Goal: Task Accomplishment & Management: Manage account settings

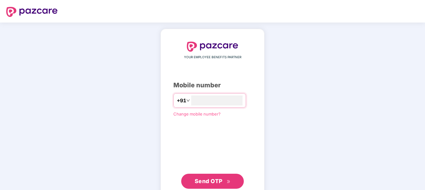
type input "**********"
click at [206, 186] on button "Send OTP" at bounding box center [212, 180] width 63 height 15
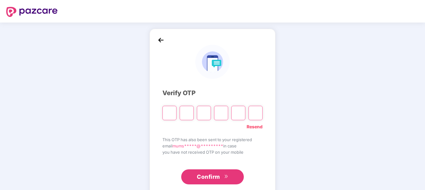
type input "*"
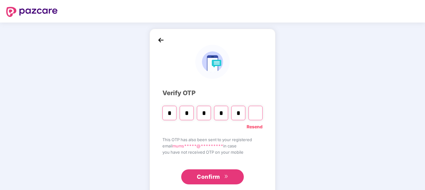
type input "*"
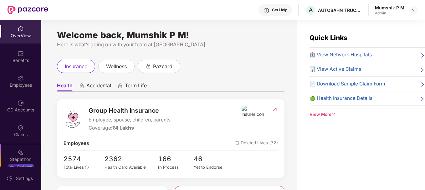
click at [408, 67] on div "📊 View Active Claims" at bounding box center [366, 69] width 115 height 8
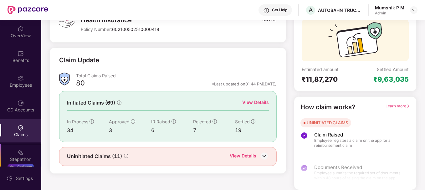
scroll to position [55, 0]
click at [262, 102] on div "View Details" at bounding box center [255, 102] width 27 height 7
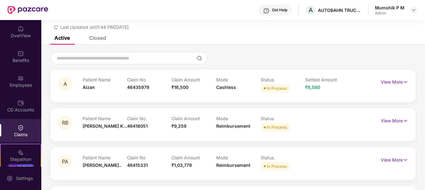
scroll to position [55, 0]
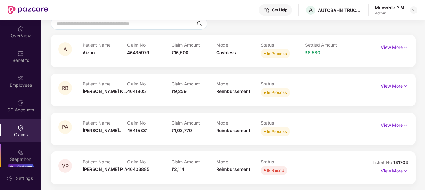
click at [388, 87] on p "View More" at bounding box center [394, 85] width 27 height 8
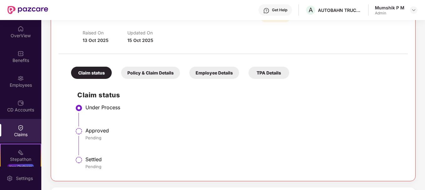
scroll to position [122, 0]
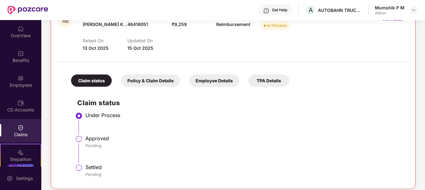
click at [139, 84] on div "Policy & Claim Details" at bounding box center [150, 80] width 59 height 12
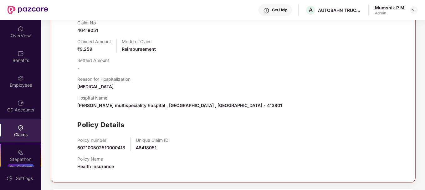
scroll to position [140, 0]
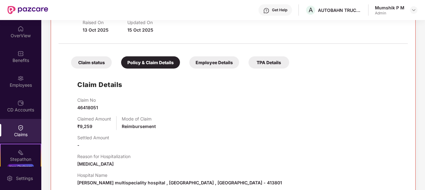
click at [209, 60] on div "Employee Details" at bounding box center [214, 62] width 50 height 12
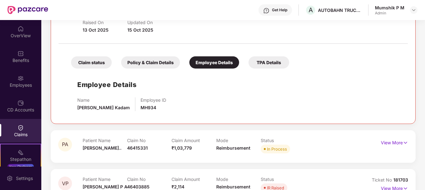
click at [272, 61] on div "TPA Details" at bounding box center [268, 62] width 41 height 12
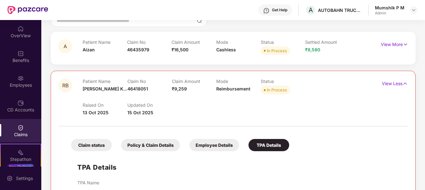
scroll to position [57, 0]
click at [394, 82] on p "View Less" at bounding box center [395, 83] width 26 height 8
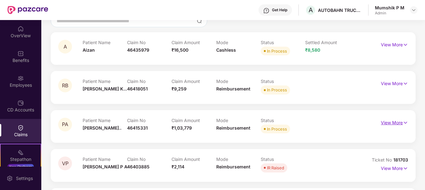
click at [392, 125] on p "View More" at bounding box center [394, 122] width 27 height 8
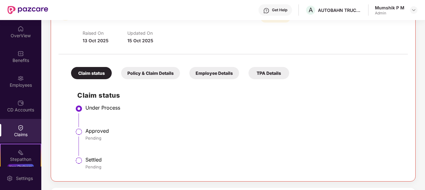
scroll to position [181, 0]
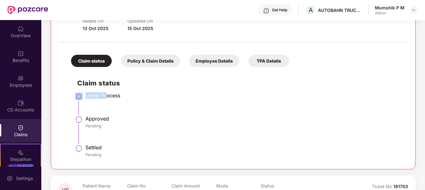
drag, startPoint x: 75, startPoint y: 92, endPoint x: 108, endPoint y: 100, distance: 33.9
click at [108, 100] on li "Under Process" at bounding box center [239, 105] width 324 height 23
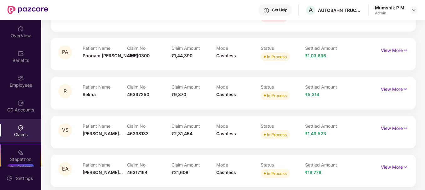
scroll to position [357, 0]
click at [395, 127] on p "View More" at bounding box center [394, 128] width 27 height 8
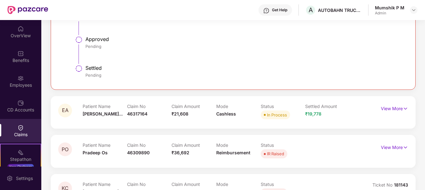
scroll to position [566, 0]
click at [393, 109] on p "View More" at bounding box center [394, 108] width 27 height 8
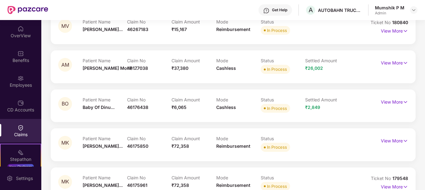
scroll to position [995, 0]
click at [399, 102] on p "View More" at bounding box center [394, 101] width 27 height 8
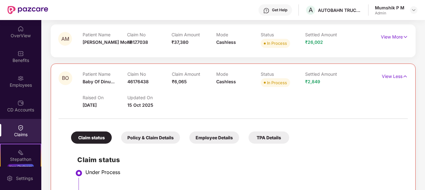
scroll to position [1020, 0]
click at [147, 140] on div "Policy & Claim Details" at bounding box center [150, 138] width 59 height 12
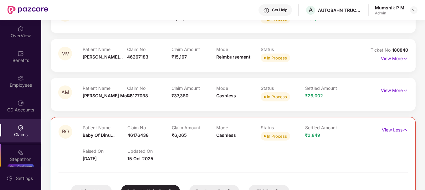
scroll to position [967, 0]
click at [385, 129] on p "View Less" at bounding box center [395, 129] width 26 height 8
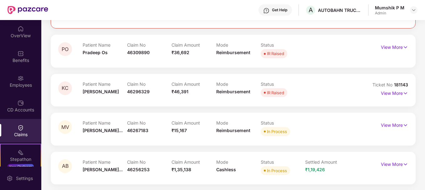
scroll to position [815, 0]
click at [403, 95] on img at bounding box center [405, 93] width 5 height 7
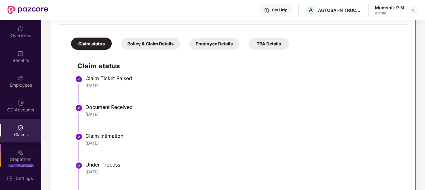
scroll to position [919, 0]
click at [160, 43] on div "Policy & Claim Details" at bounding box center [150, 44] width 59 height 12
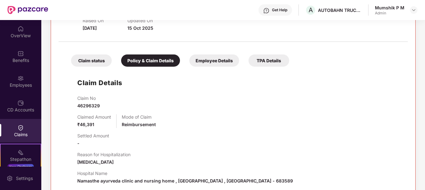
scroll to position [903, 0]
click at [203, 62] on div "Employee Details" at bounding box center [214, 61] width 50 height 12
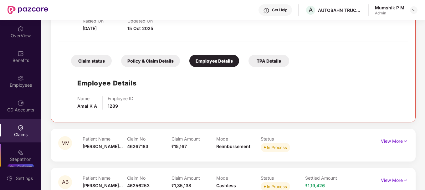
click at [258, 68] on div "Claim status Policy & Claim Details Employee Details TPA Details Employee Detai…" at bounding box center [233, 79] width 349 height 69
click at [263, 60] on div "TPA Details" at bounding box center [268, 61] width 41 height 12
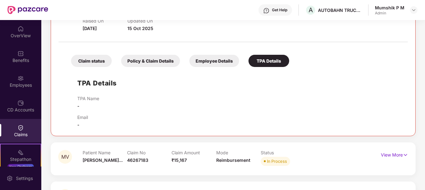
click at [89, 60] on div "Claim status" at bounding box center [91, 61] width 41 height 12
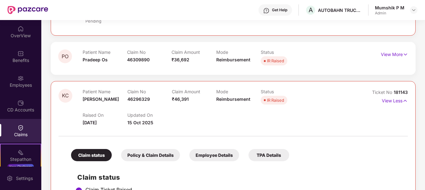
scroll to position [808, 0]
click at [389, 51] on p "View More" at bounding box center [394, 53] width 27 height 8
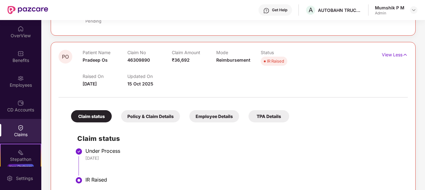
click at [161, 120] on div "Policy & Claim Details" at bounding box center [150, 116] width 59 height 12
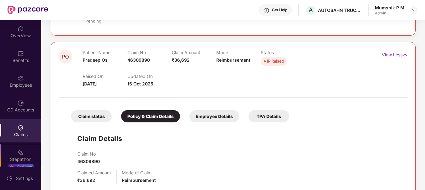
click at [201, 119] on div "Employee Details" at bounding box center [214, 116] width 50 height 12
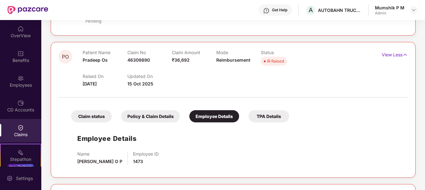
click at [246, 113] on div "Claim status Policy & Claim Details Employee Details TPA Details" at bounding box center [177, 113] width 224 height 18
click at [99, 115] on div "Claim status" at bounding box center [91, 116] width 41 height 12
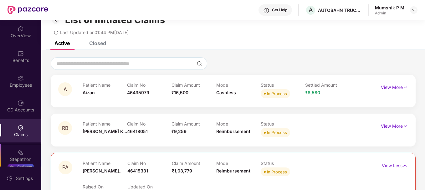
scroll to position [0, 0]
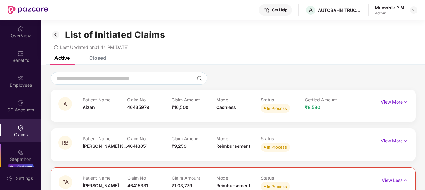
click at [100, 59] on div "Closed" at bounding box center [97, 58] width 17 height 6
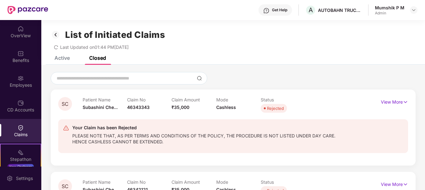
click at [100, 59] on div "Closed" at bounding box center [97, 58] width 17 height 6
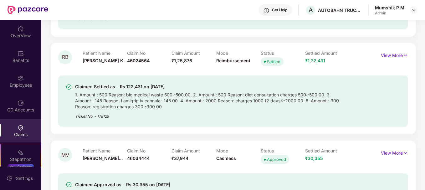
scroll to position [657, 0]
click at [18, 83] on div "Employees" at bounding box center [20, 85] width 41 height 6
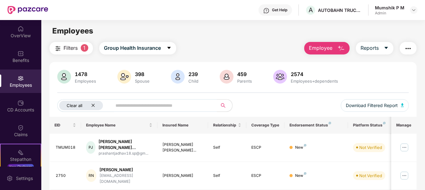
click at [95, 107] on icon "close" at bounding box center [93, 105] width 4 height 4
click at [92, 106] on span at bounding box center [153, 105] width 128 height 13
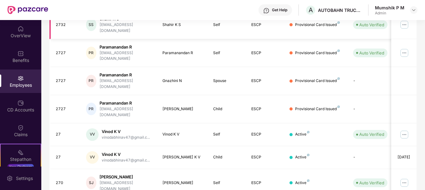
scroll to position [123, 0]
type input "**"
click at [405, 129] on img at bounding box center [404, 134] width 10 height 10
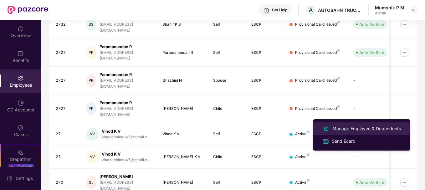
click at [342, 128] on div "Manage Employee & Dependents" at bounding box center [366, 128] width 71 height 7
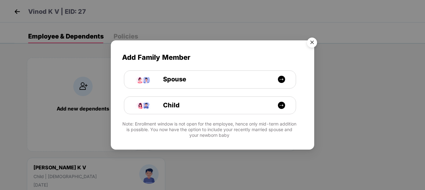
click at [312, 41] on img "Close" at bounding box center [312, 44] width 18 height 18
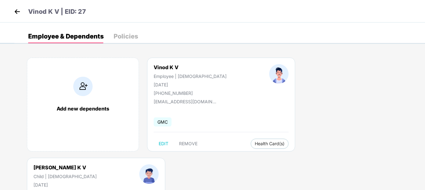
click at [416, 62] on div "Add new dependents Vinod K V Employee | [DEMOGRAPHIC_DATA] [DATE] [PHONE_NUMBER…" at bounding box center [219, 157] width 410 height 219
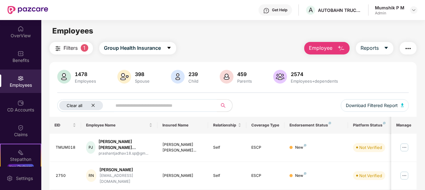
click at [94, 103] on icon "close" at bounding box center [93, 105] width 4 height 4
click at [404, 106] on img "button" at bounding box center [402, 105] width 3 height 4
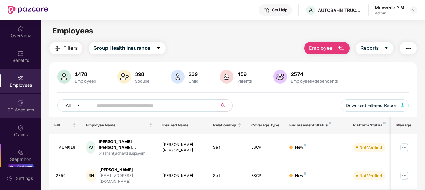
scroll to position [51, 0]
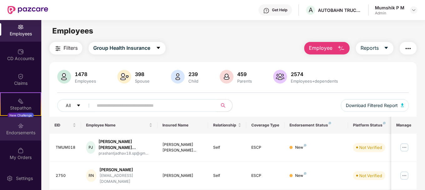
click at [22, 130] on div "Endorsements" at bounding box center [20, 133] width 41 height 6
